Goal: Task Accomplishment & Management: Manage account settings

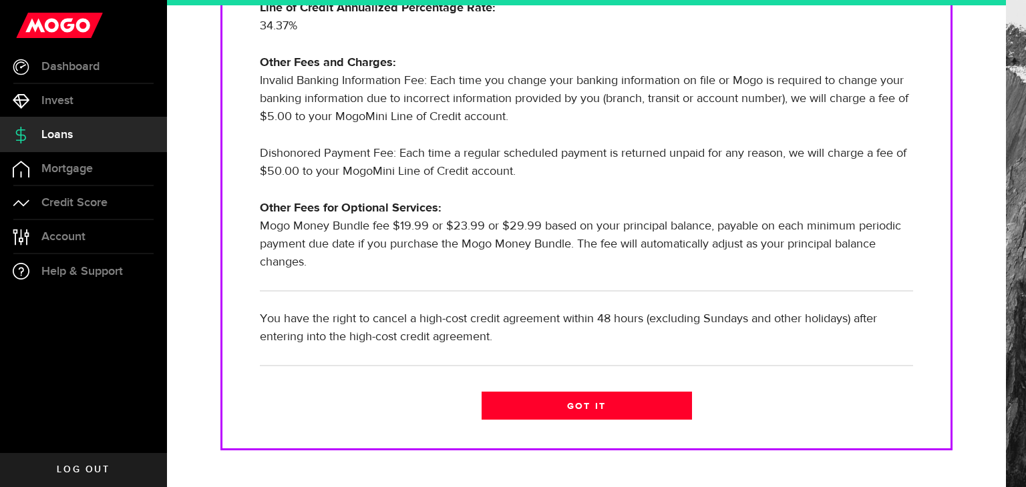
scroll to position [450, 0]
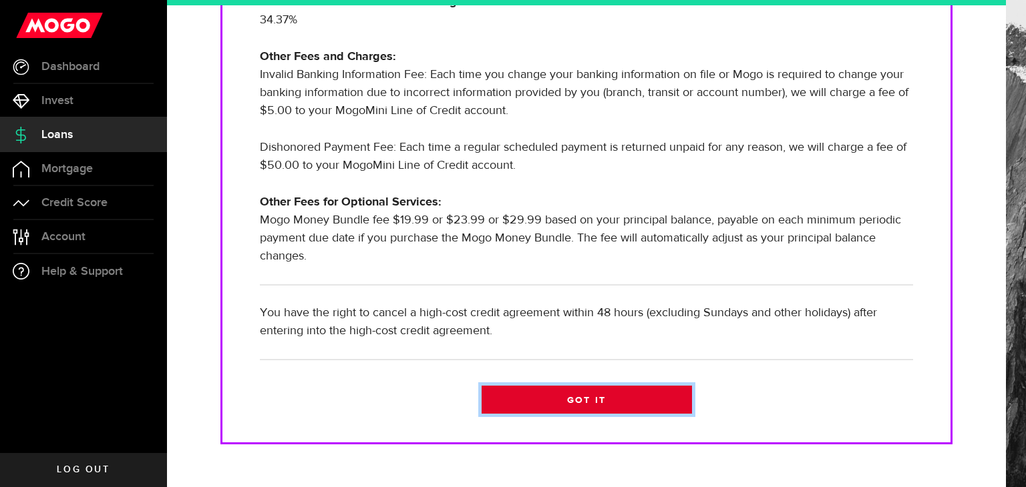
click at [586, 400] on link "Got it" at bounding box center [586, 400] width 210 height 28
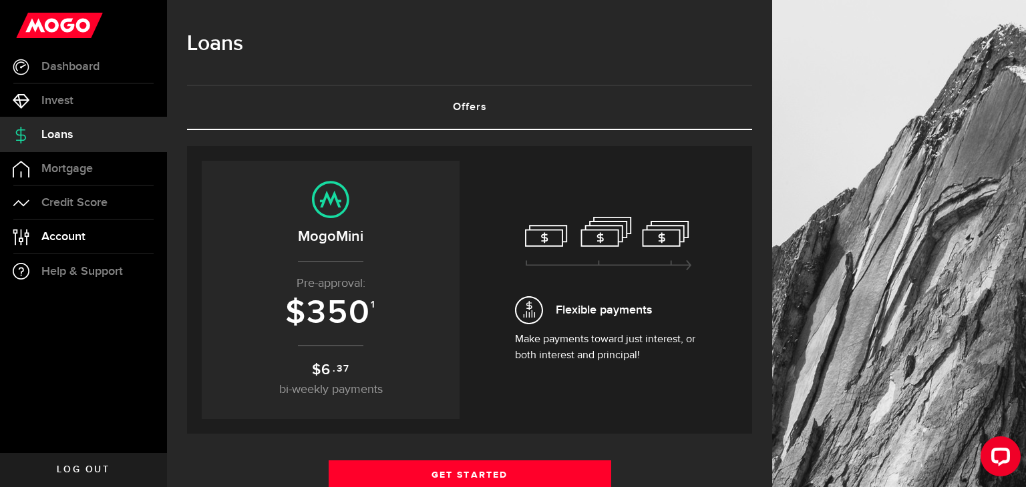
click at [67, 249] on link "Account Compte" at bounding box center [83, 236] width 167 height 33
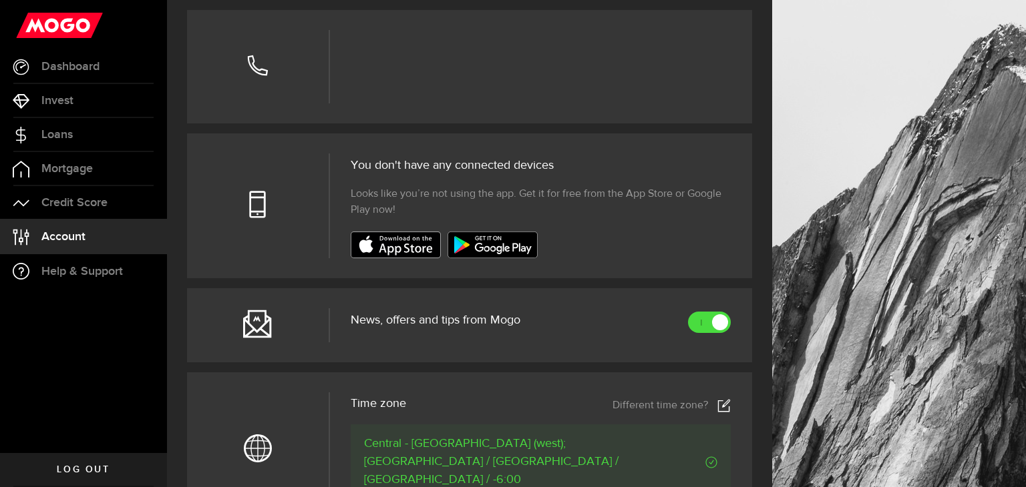
scroll to position [377, 0]
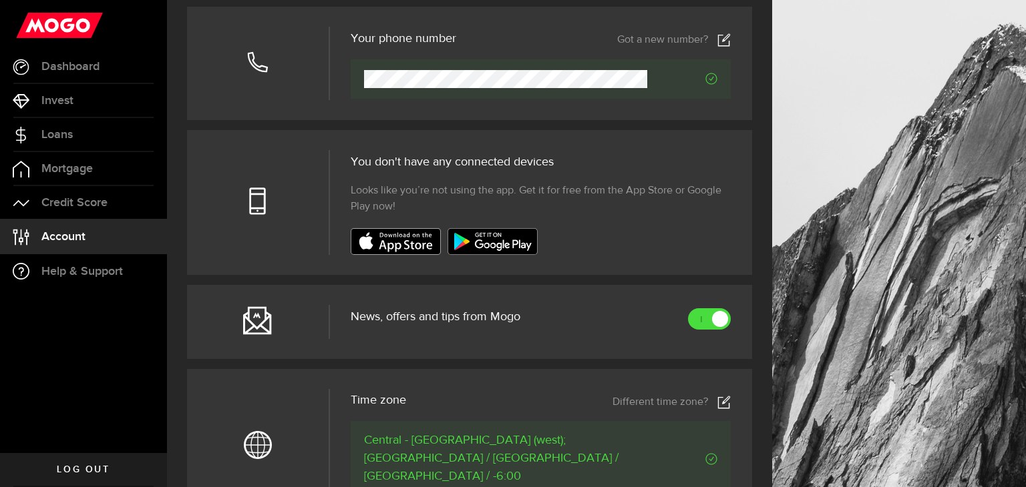
click at [91, 470] on span "Log out" at bounding box center [83, 469] width 53 height 9
